Goal: Task Accomplishment & Management: Use online tool/utility

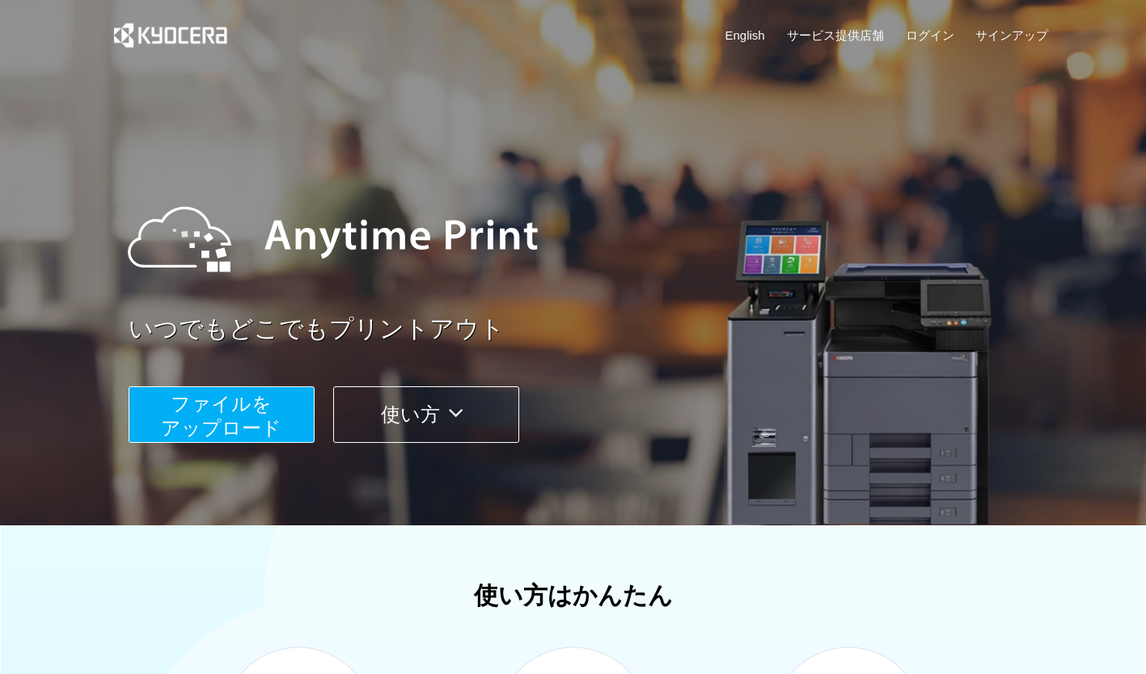
click at [208, 426] on span "ファイルを ​​アップロード" at bounding box center [221, 416] width 120 height 46
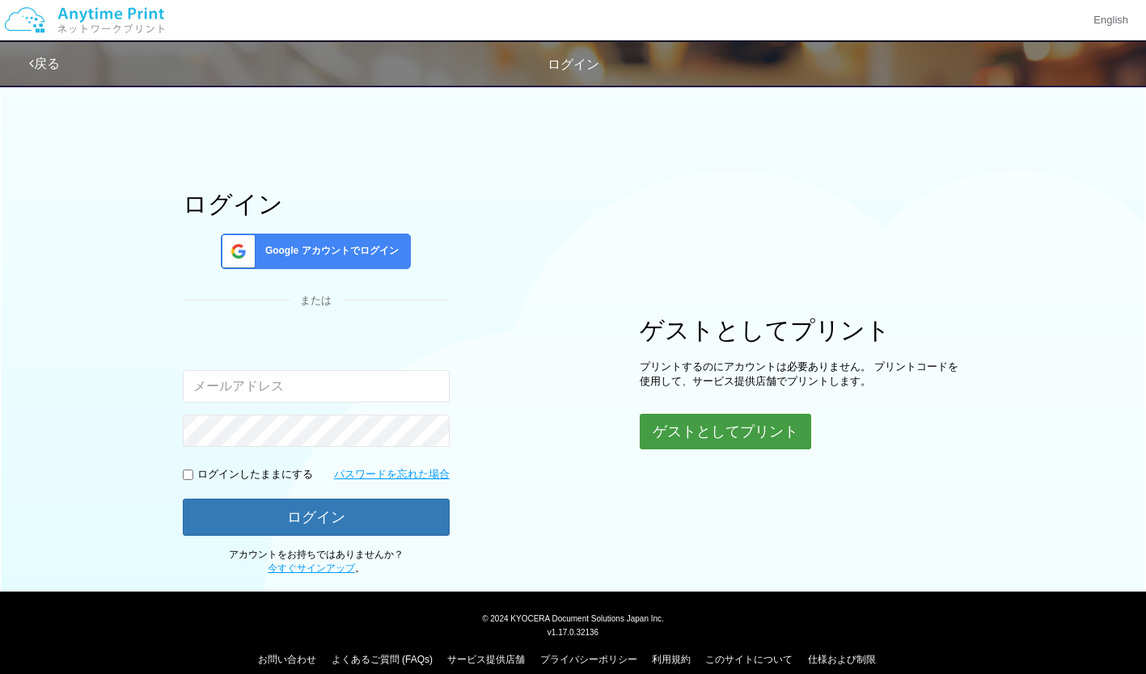
click at [702, 429] on button "ゲストとしてプリント" at bounding box center [725, 432] width 171 height 36
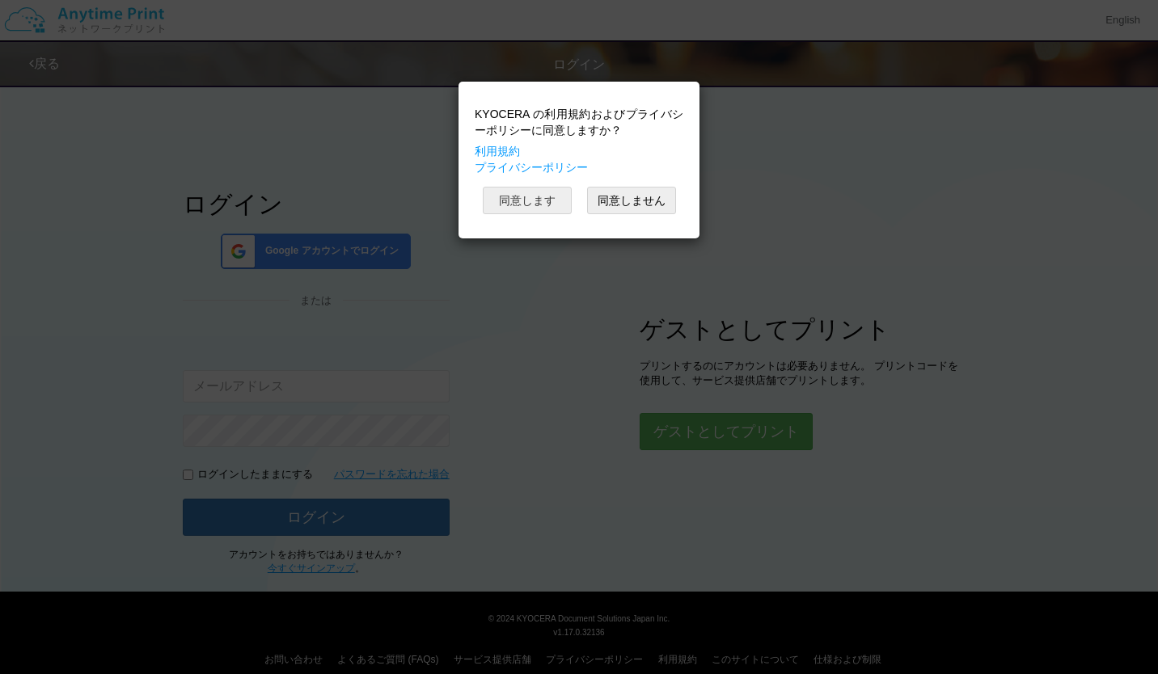
click at [515, 201] on button "同意します" at bounding box center [527, 200] width 89 height 27
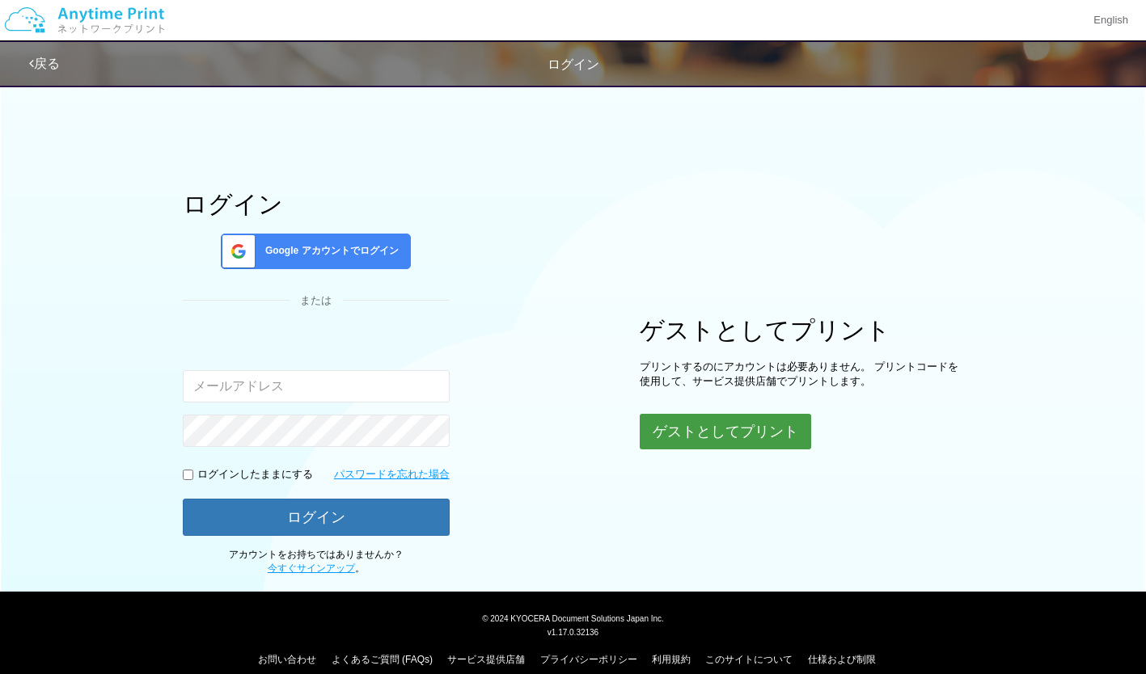
click at [717, 431] on button "ゲストとしてプリント" at bounding box center [725, 432] width 171 height 36
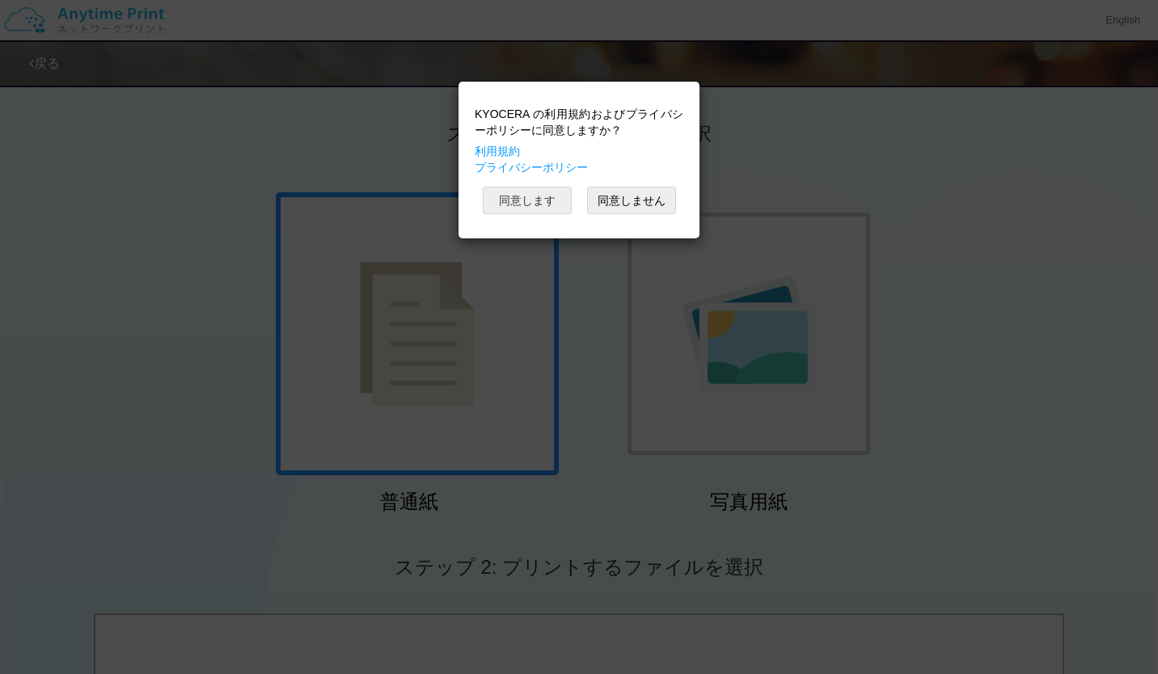
click at [518, 205] on button "同意します" at bounding box center [527, 200] width 89 height 27
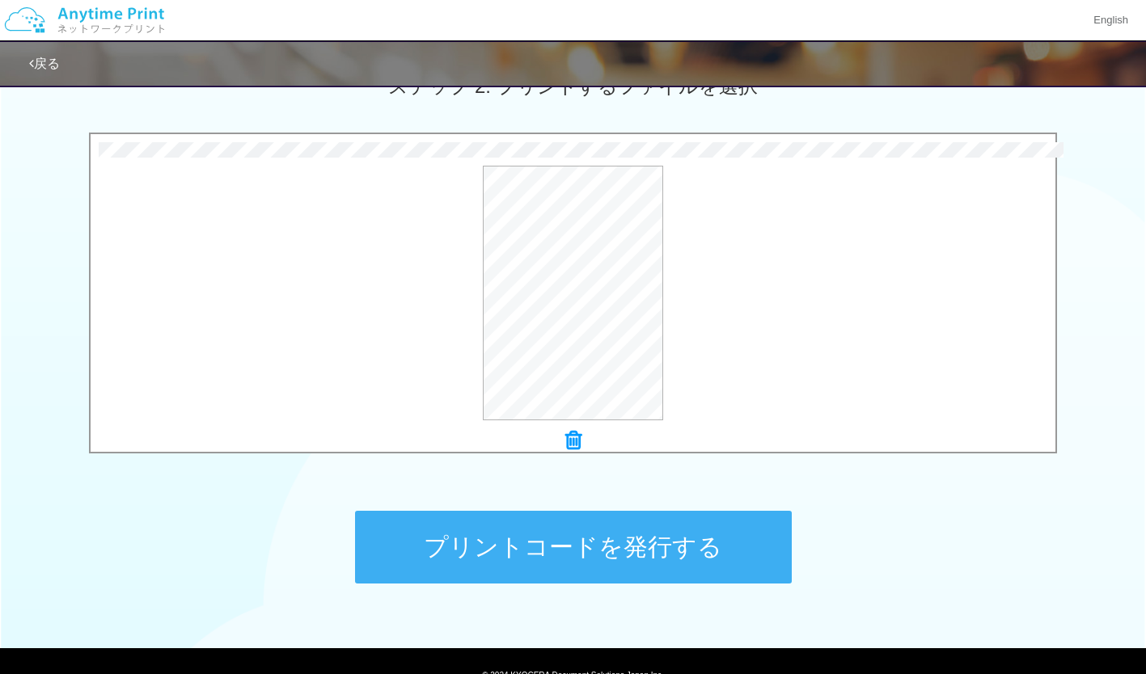
scroll to position [556, 0]
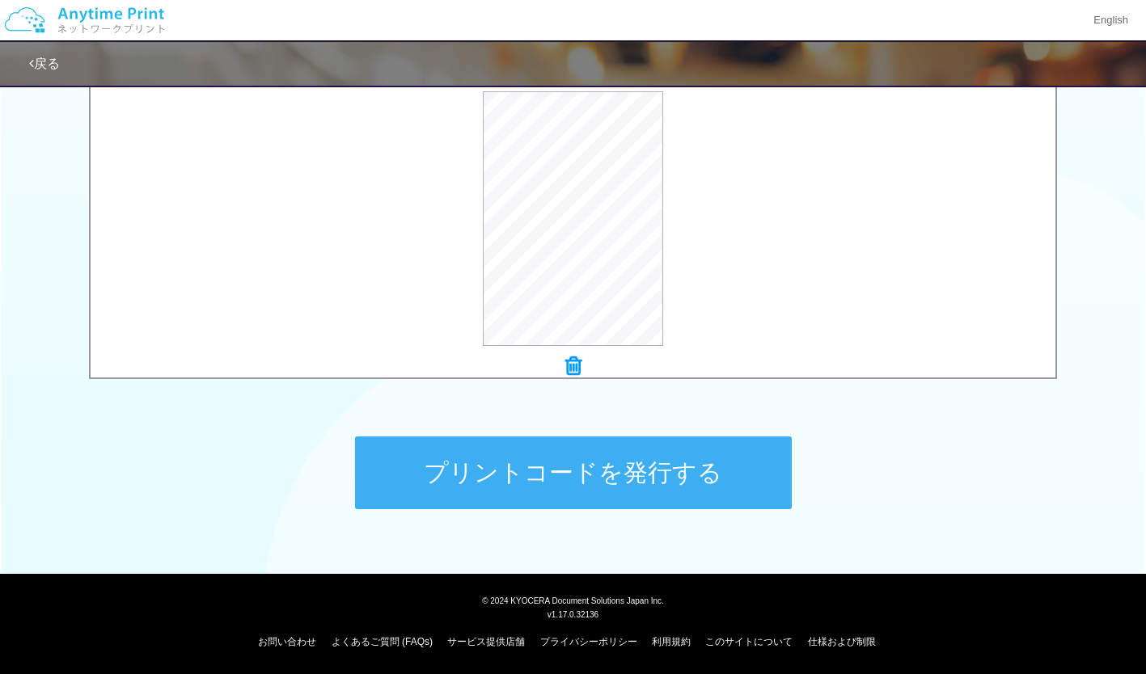
click at [681, 459] on button "プリントコードを発行する" at bounding box center [573, 473] width 437 height 73
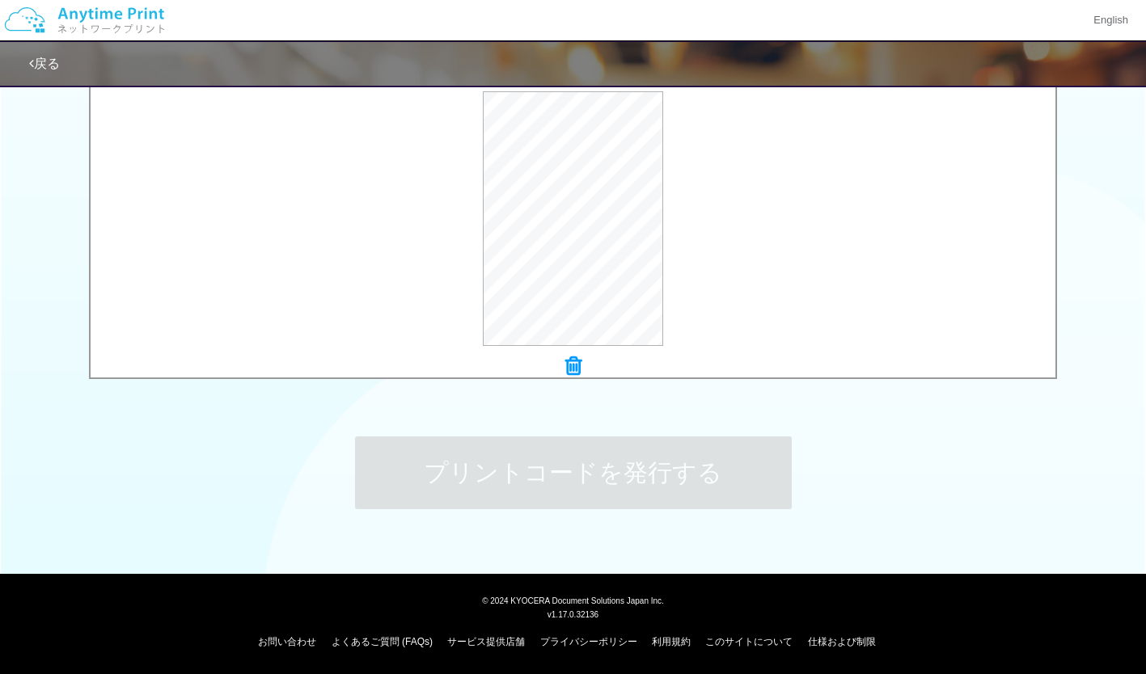
scroll to position [0, 0]
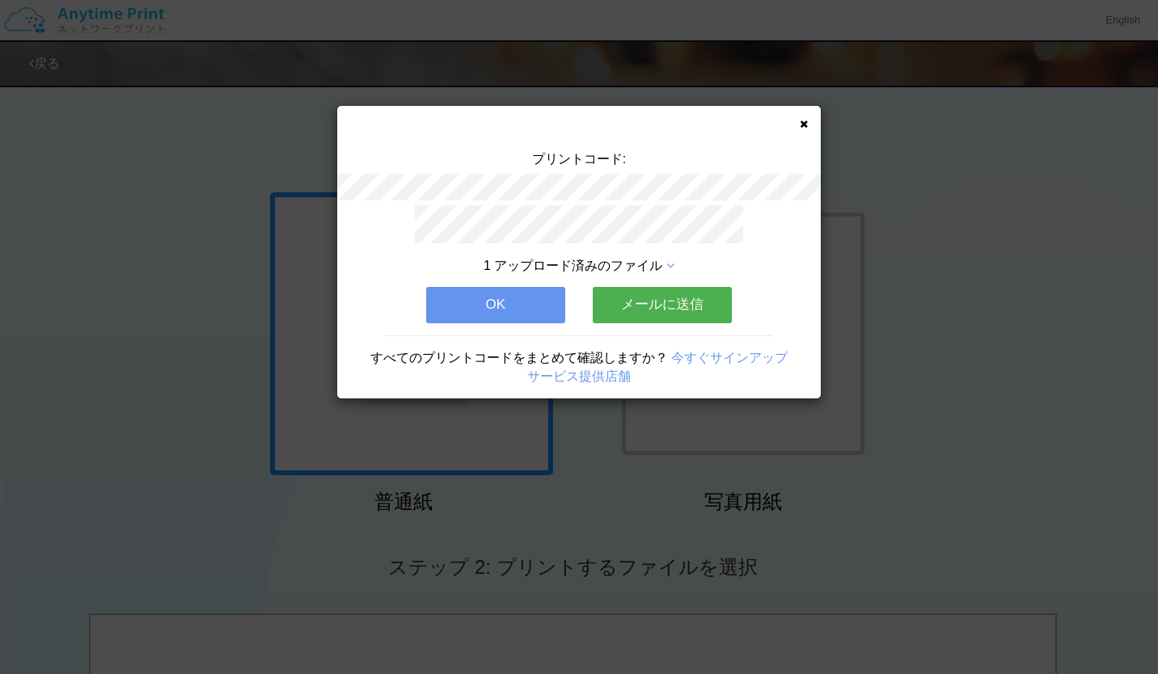
click at [487, 310] on button "OK" at bounding box center [495, 305] width 139 height 36
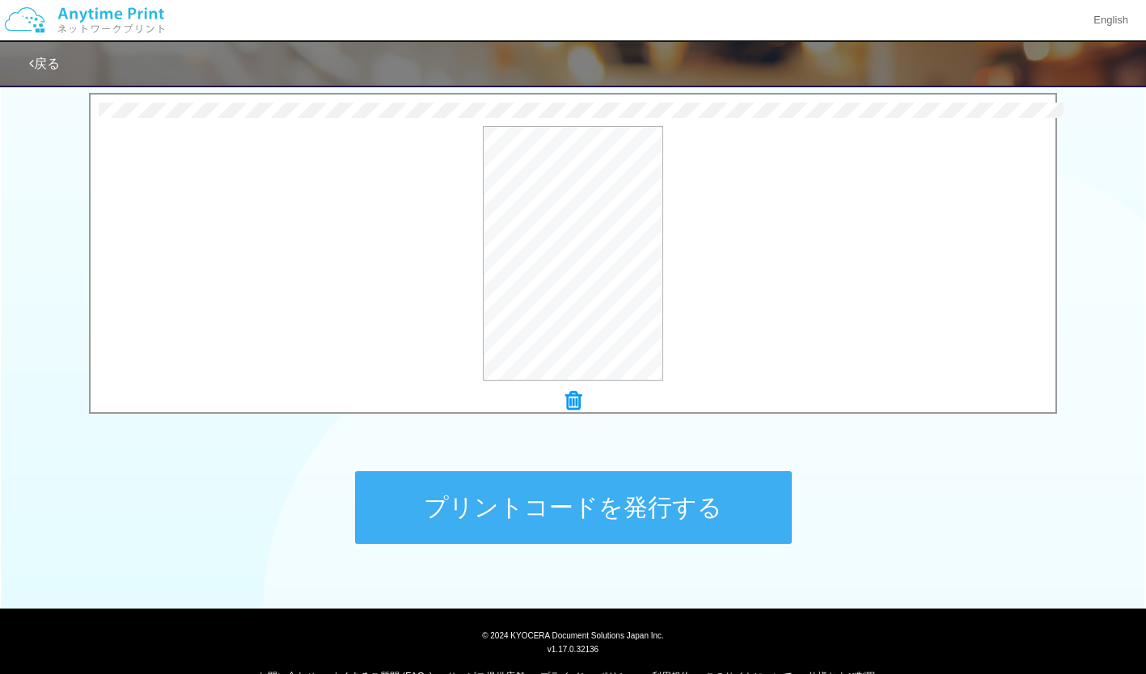
scroll to position [556, 0]
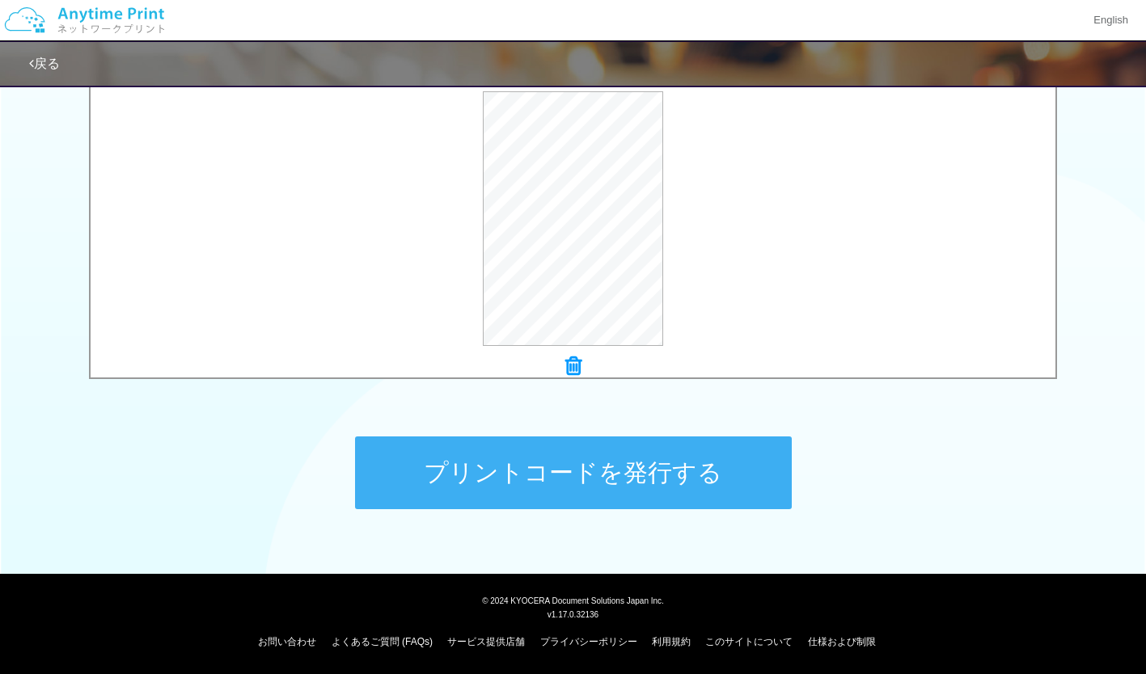
click at [607, 471] on button "プリントコードを発行する" at bounding box center [573, 473] width 437 height 73
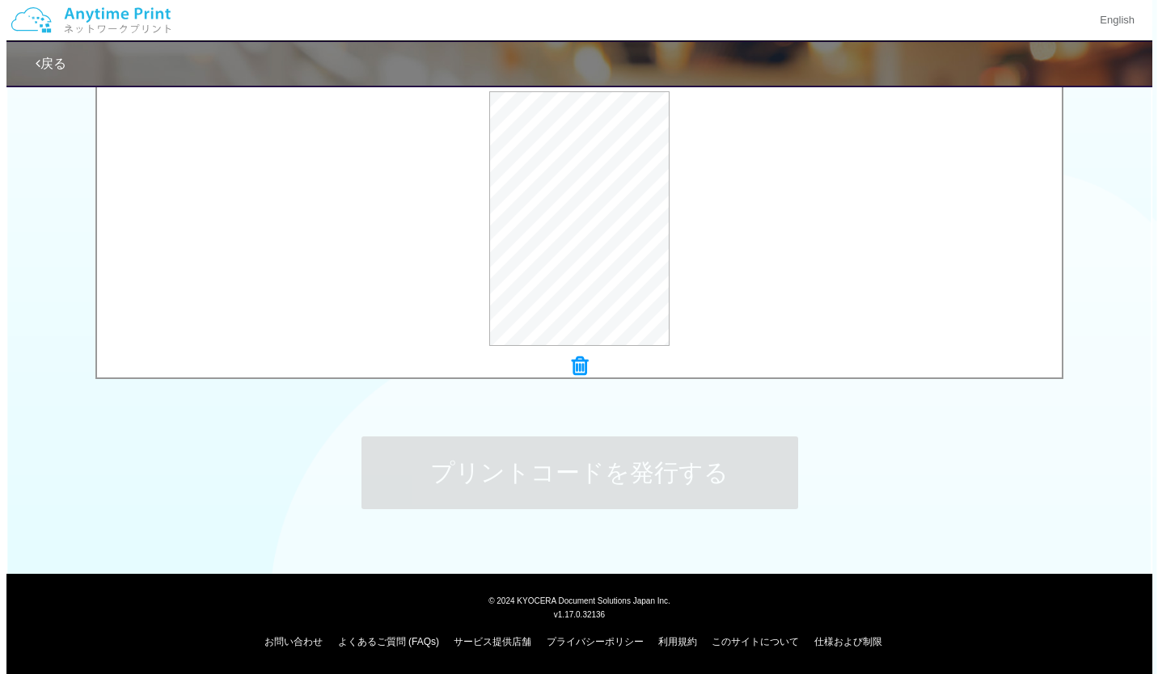
scroll to position [0, 0]
